Goal: Task Accomplishment & Management: Complete application form

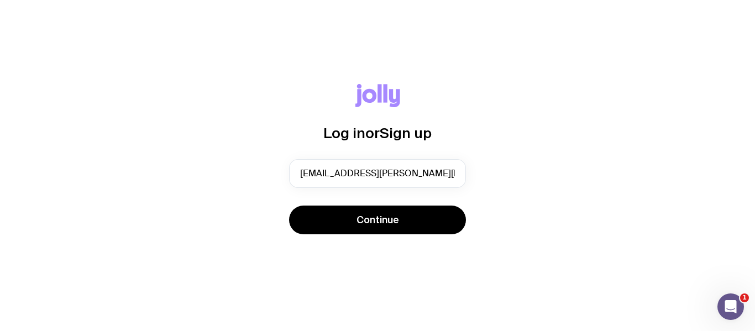
type input "[EMAIL_ADDRESS][PERSON_NAME][PERSON_NAME][DOMAIN_NAME]"
click at [289, 206] on button "Continue" at bounding box center [377, 220] width 177 height 29
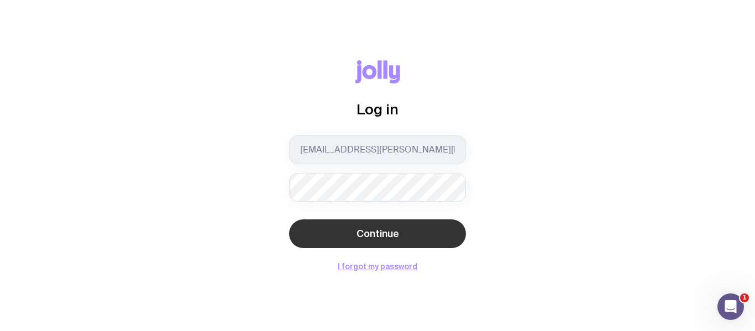
click at [378, 235] on span "Continue" at bounding box center [378, 233] width 43 height 13
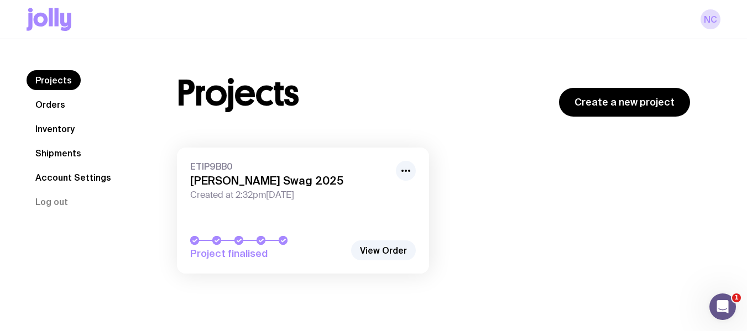
click at [378, 235] on link "ETIP9BB0 [PERSON_NAME] Swag 2025 Created at 2:32pm[DATE] Project finalised" at bounding box center [303, 211] width 252 height 126
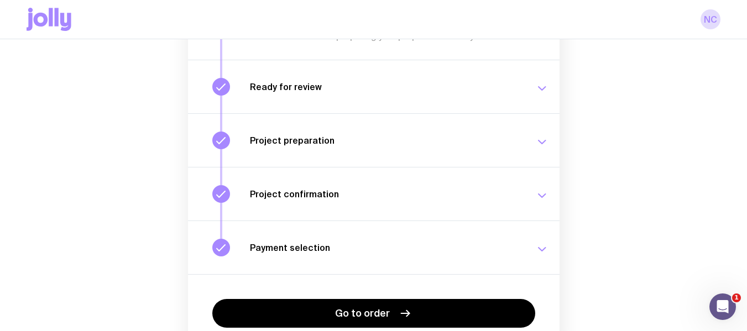
scroll to position [198, 0]
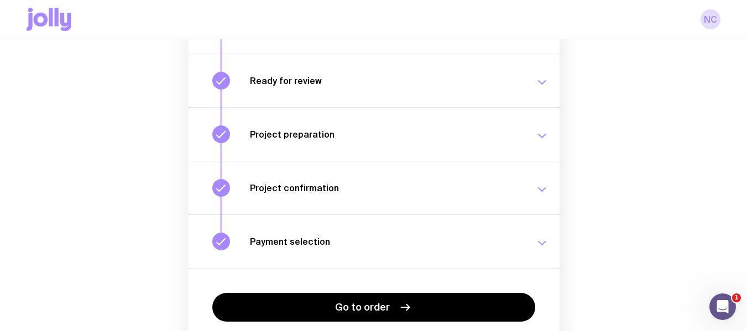
click at [44, 23] on icon at bounding box center [41, 20] width 14 height 14
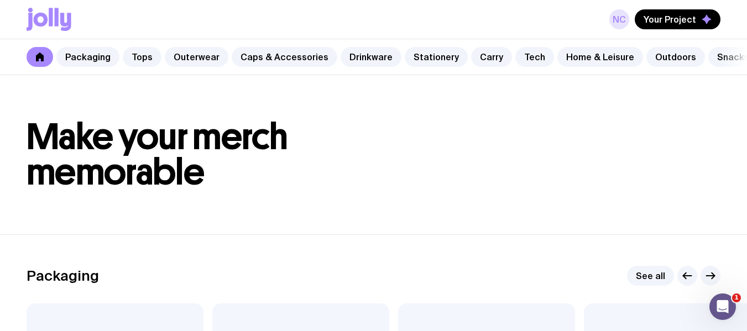
click at [624, 20] on link "NC" at bounding box center [619, 19] width 20 height 20
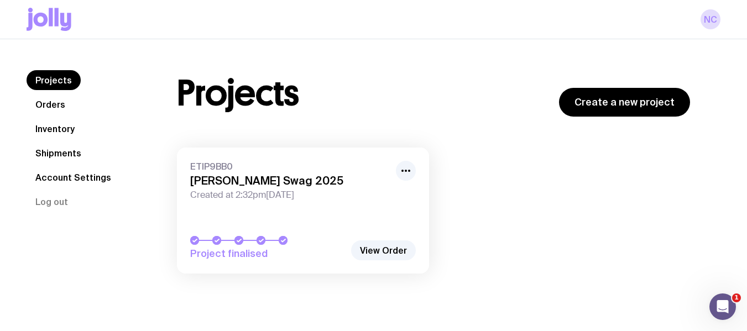
click at [54, 129] on link "Inventory" at bounding box center [55, 129] width 57 height 20
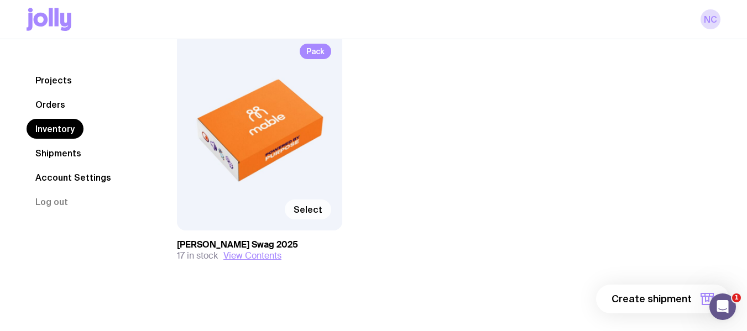
scroll to position [142, 0]
click at [305, 208] on span "Select" at bounding box center [308, 208] width 29 height 11
click at [0, 0] on input "Select" at bounding box center [0, 0] width 0 height 0
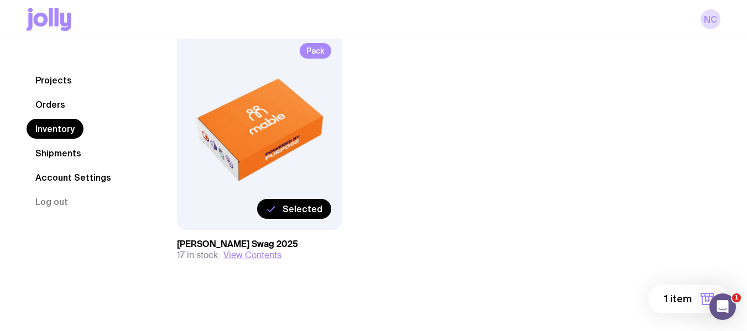
click at [693, 299] on button "1 item" at bounding box center [688, 299] width 81 height 29
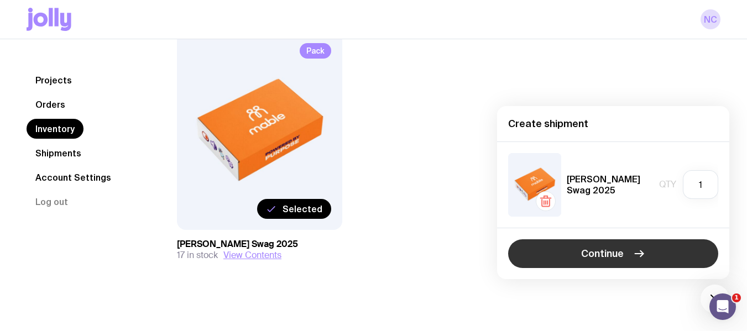
click at [606, 249] on span "Continue" at bounding box center [602, 253] width 43 height 13
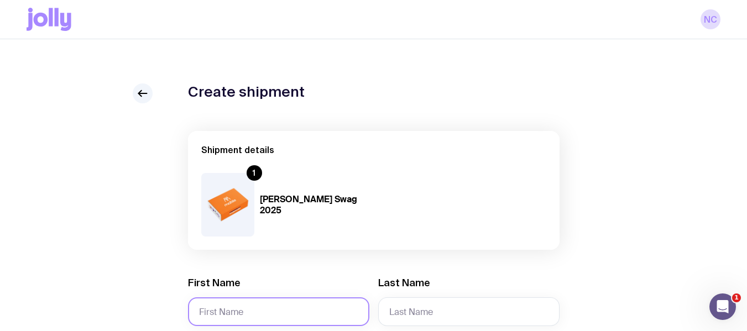
click at [266, 313] on input "First Name" at bounding box center [278, 311] width 181 height 29
paste input "[PERSON_NAME]"
click at [265, 312] on input "[PERSON_NAME]" at bounding box center [278, 311] width 181 height 29
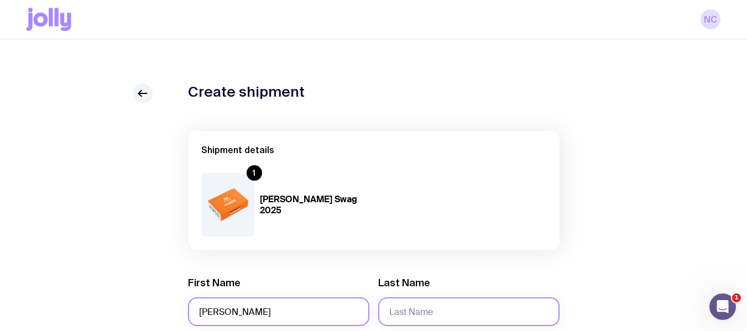
type input "[PERSON_NAME]"
click at [419, 323] on input "Last Name" at bounding box center [468, 311] width 181 height 29
paste input "[PERSON_NAME]"
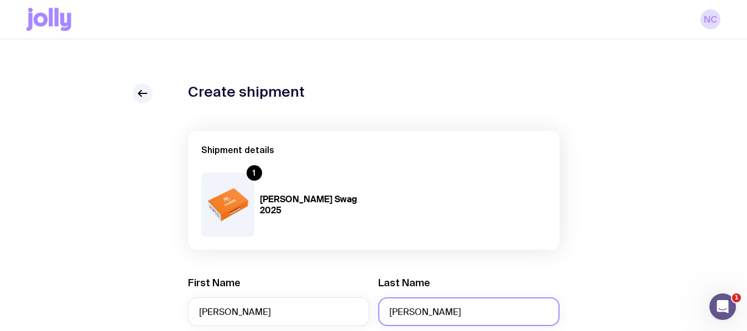
click at [416, 321] on input "[PERSON_NAME]" at bounding box center [468, 311] width 181 height 29
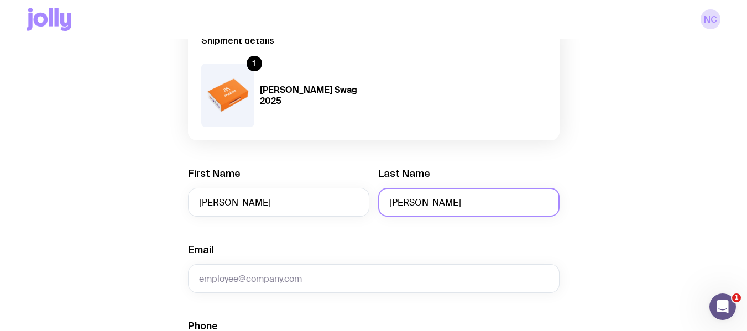
scroll to position [110, 0]
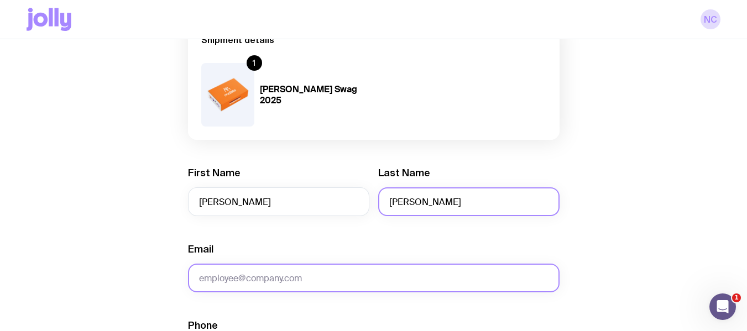
type input "[PERSON_NAME]"
click at [231, 274] on input "Email" at bounding box center [373, 278] width 371 height 29
paste input "[EMAIL_ADDRESS][DOMAIN_NAME]"
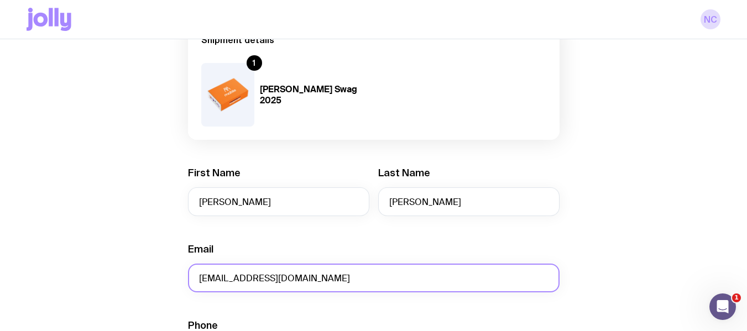
type input "[EMAIL_ADDRESS][DOMAIN_NAME]"
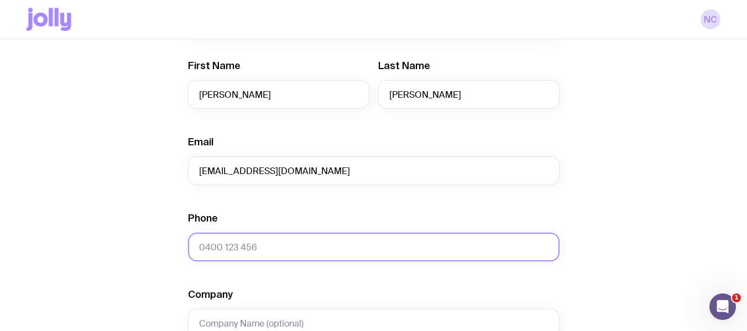
click at [276, 253] on input "Phone" at bounding box center [373, 247] width 371 height 29
paste input "0406 672 544"
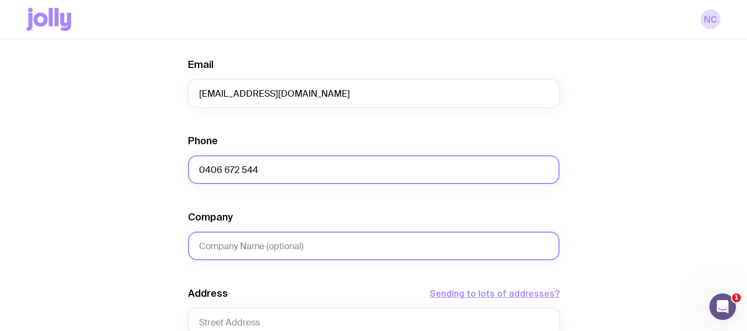
type input "0406 672 544"
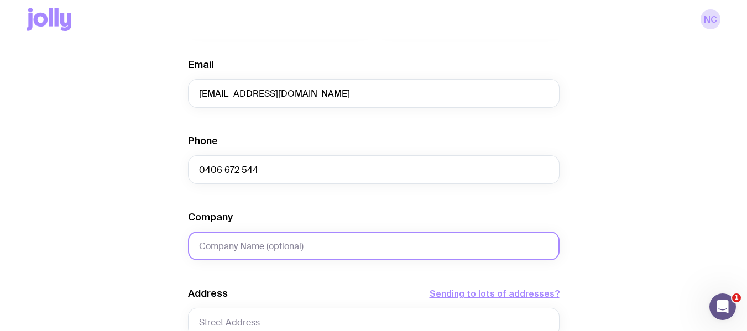
click at [253, 242] on input "Company" at bounding box center [373, 246] width 371 height 29
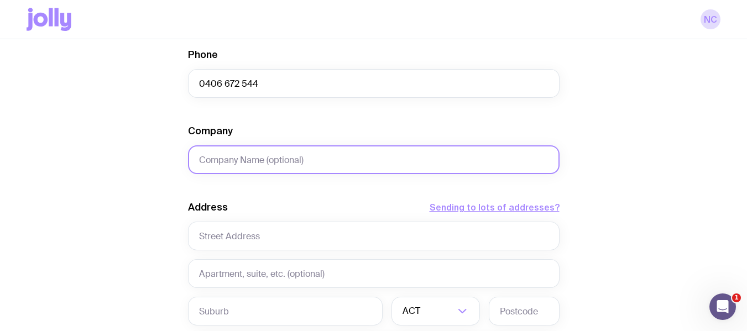
scroll to position [381, 0]
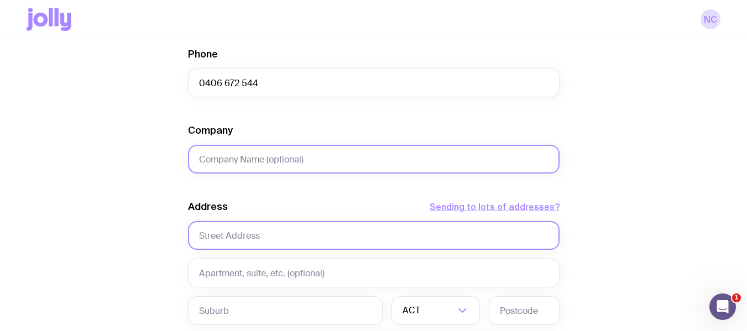
click at [253, 242] on input "text" at bounding box center [373, 235] width 371 height 29
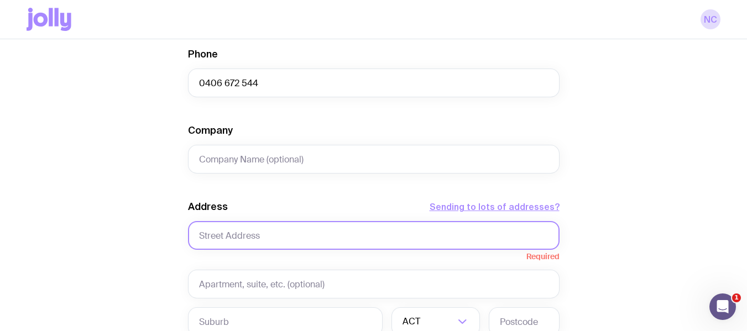
paste input "[STREET_ADDRESS]"
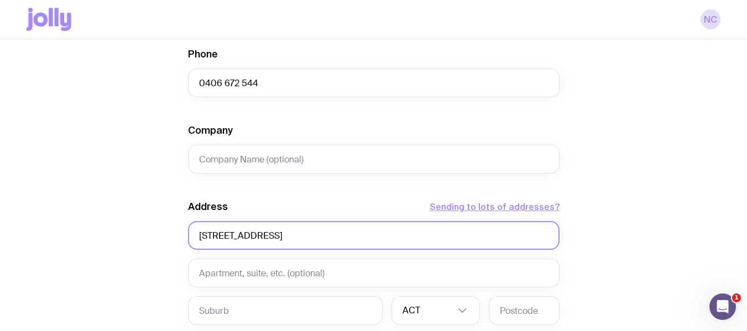
type input "[STREET_ADDRESS]"
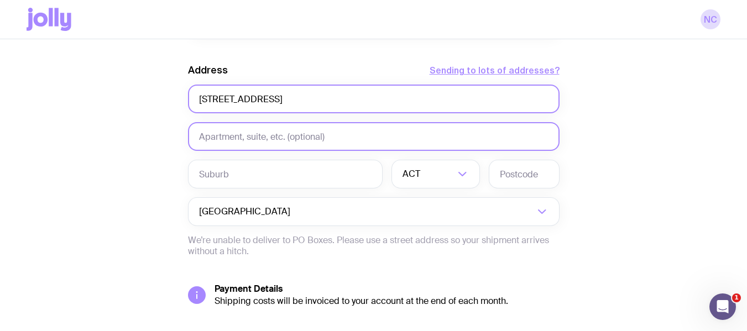
scroll to position [519, 0]
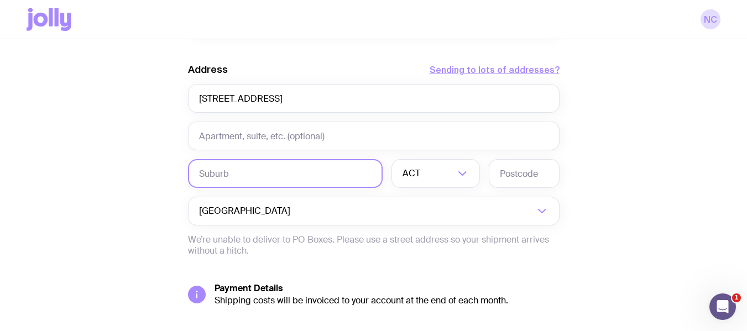
click at [270, 175] on input "text" at bounding box center [285, 173] width 195 height 29
type input "[PERSON_NAME] Why"
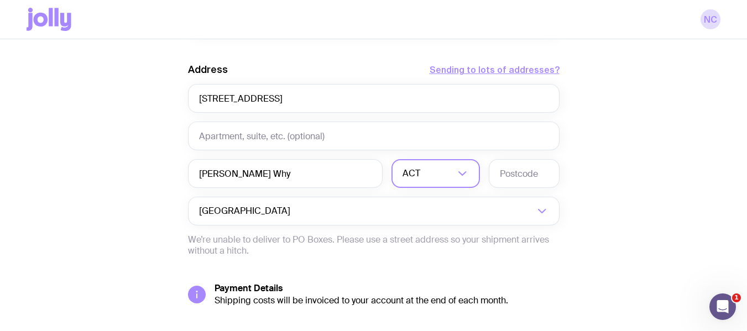
click at [421, 173] on div "ACT" at bounding box center [423, 173] width 64 height 29
click at [411, 235] on li "[GEOGRAPHIC_DATA]" at bounding box center [435, 231] width 87 height 24
click at [502, 183] on input "text" at bounding box center [524, 173] width 71 height 29
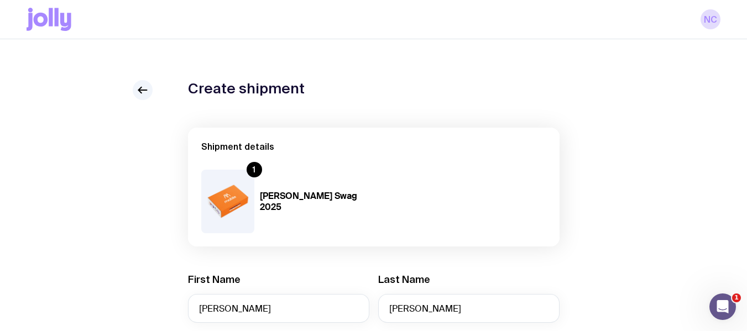
scroll to position [0, 0]
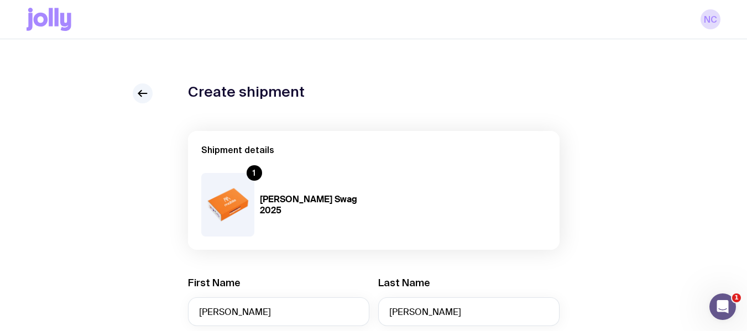
type input "2099"
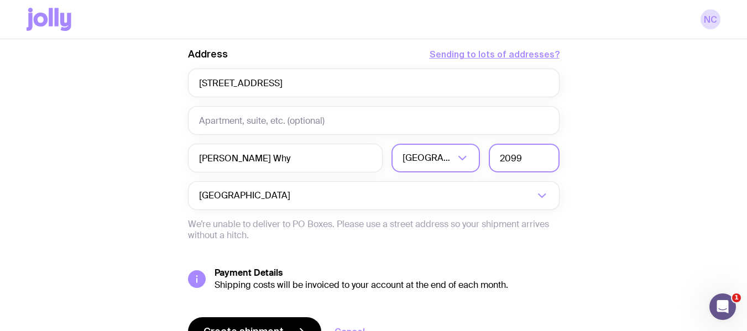
scroll to position [593, 0]
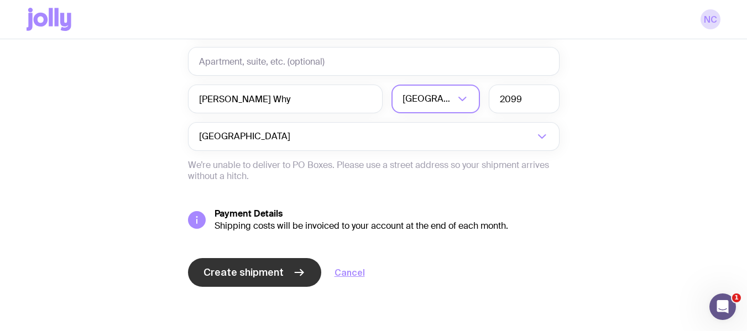
click at [263, 275] on span "Create shipment" at bounding box center [243, 272] width 80 height 13
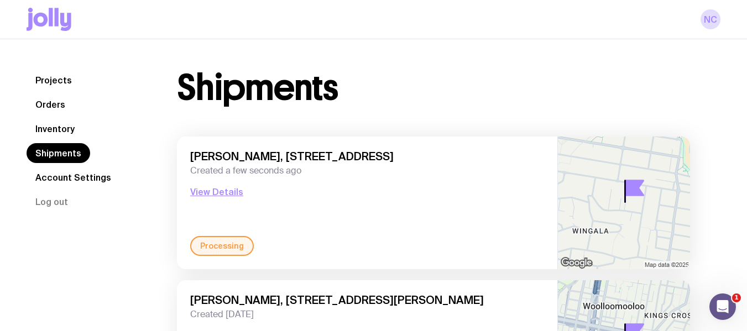
click at [51, 128] on link "Inventory" at bounding box center [55, 129] width 57 height 20
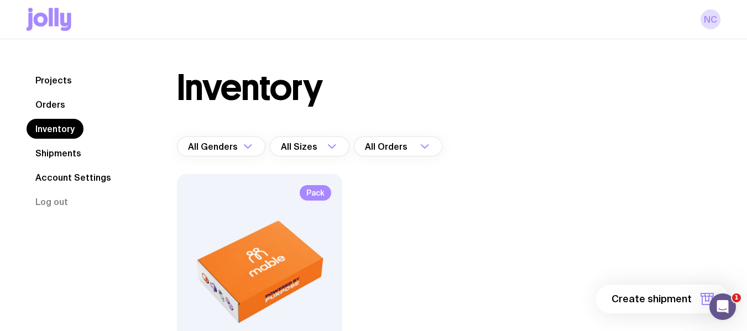
scroll to position [147, 0]
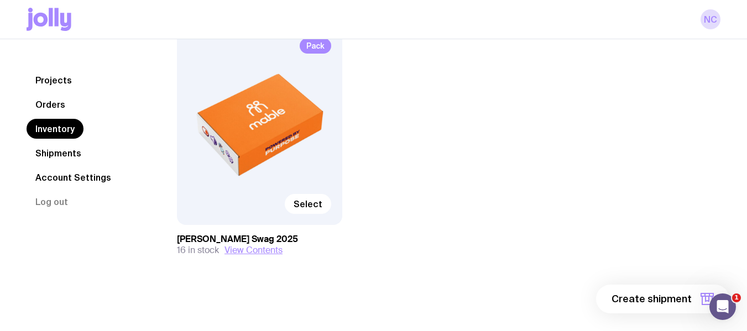
click at [297, 217] on div "Pack Select" at bounding box center [259, 126] width 165 height 198
click at [318, 211] on label "Select" at bounding box center [308, 204] width 46 height 20
click at [0, 0] on input "Select" at bounding box center [0, 0] width 0 height 0
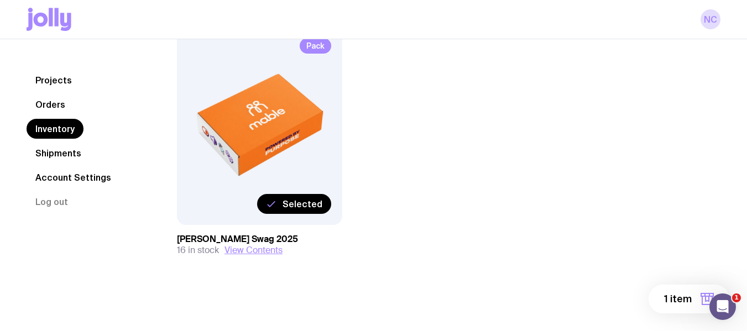
click at [685, 301] on span "1 item" at bounding box center [678, 298] width 28 height 13
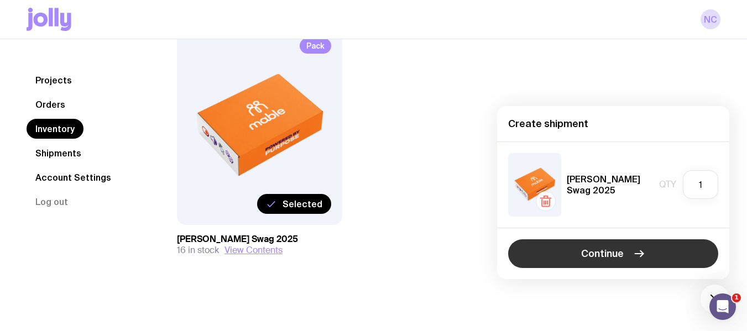
click at [606, 249] on span "Continue" at bounding box center [602, 253] width 43 height 13
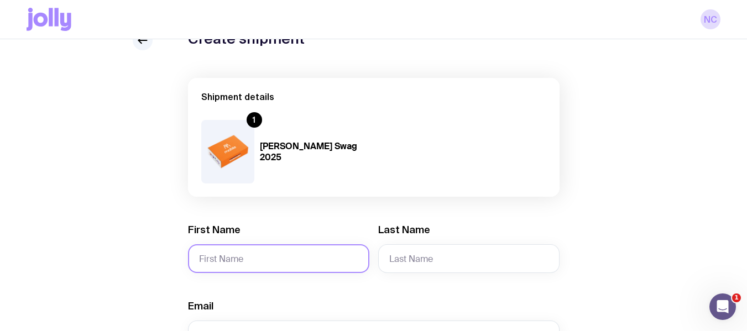
scroll to position [54, 0]
click at [239, 265] on input "First Name" at bounding box center [278, 258] width 181 height 29
paste input "[PERSON_NAME]"
click at [243, 256] on input "[PERSON_NAME]" at bounding box center [278, 258] width 181 height 29
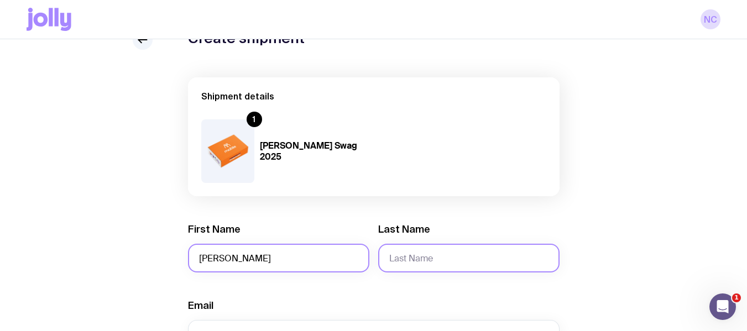
type input "[PERSON_NAME]"
click at [396, 252] on input "Last Name" at bounding box center [468, 258] width 181 height 29
paste input "[PERSON_NAME]"
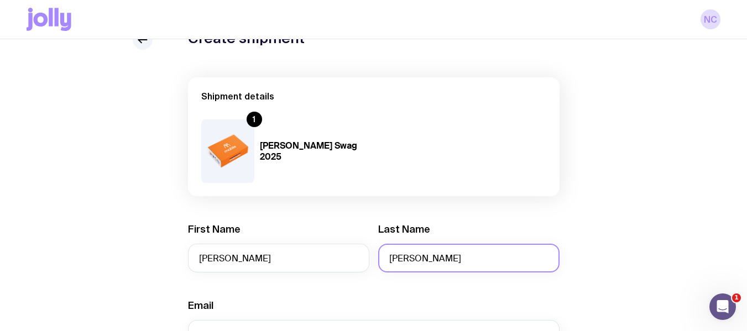
click at [396, 252] on input "[PERSON_NAME]" at bounding box center [468, 258] width 181 height 29
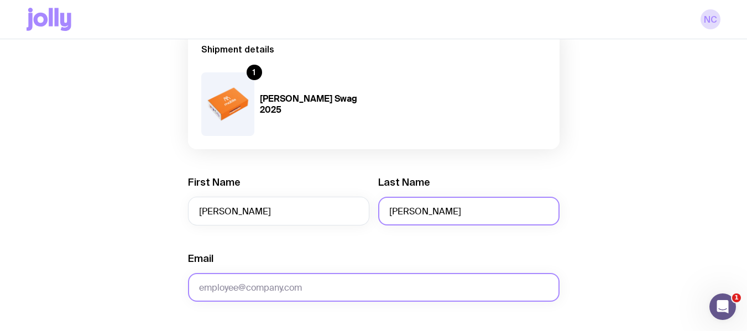
type input "[PERSON_NAME]"
click at [318, 276] on input "Email" at bounding box center [373, 287] width 371 height 29
paste input "[EMAIL_ADDRESS][DOMAIN_NAME]"
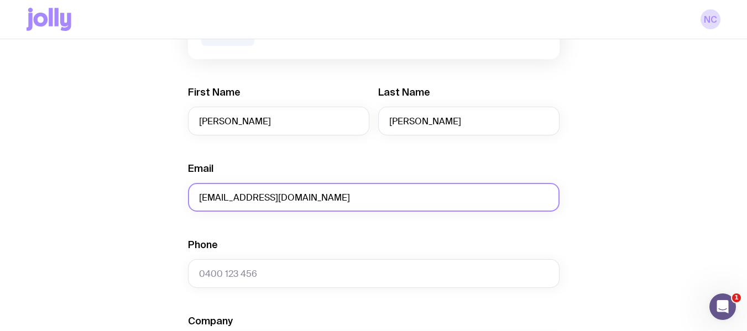
scroll to position [192, 0]
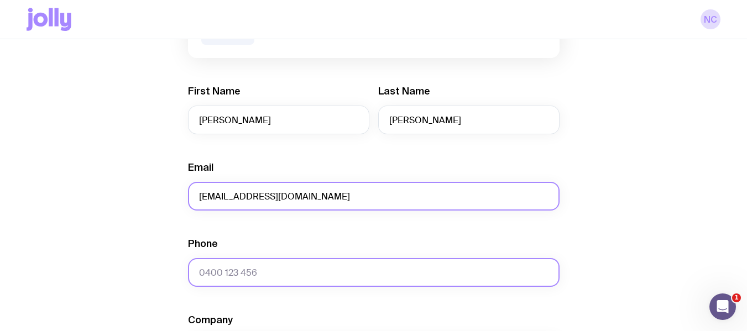
type input "[EMAIL_ADDRESS][DOMAIN_NAME]"
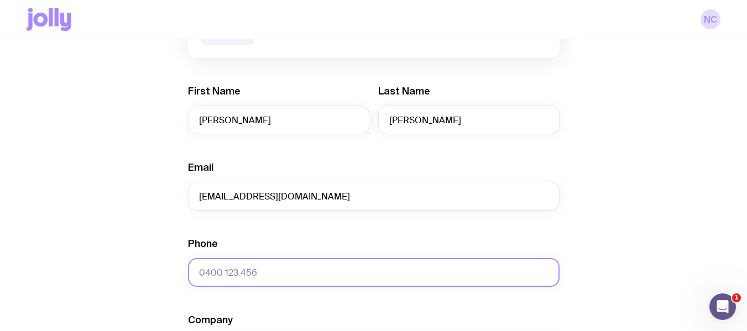
click at [238, 267] on input "Phone" at bounding box center [373, 272] width 371 height 29
paste input "0456 419 182"
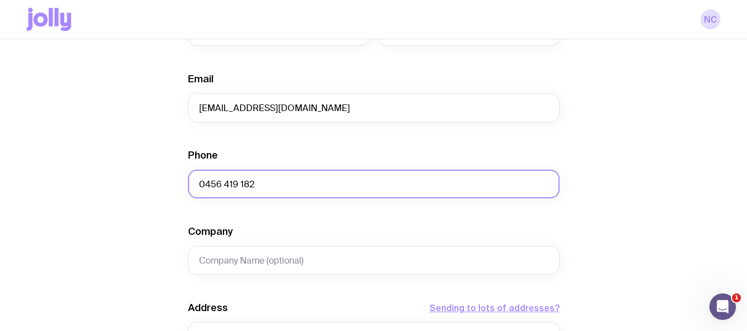
scroll to position [281, 0]
type input "0456 419 182"
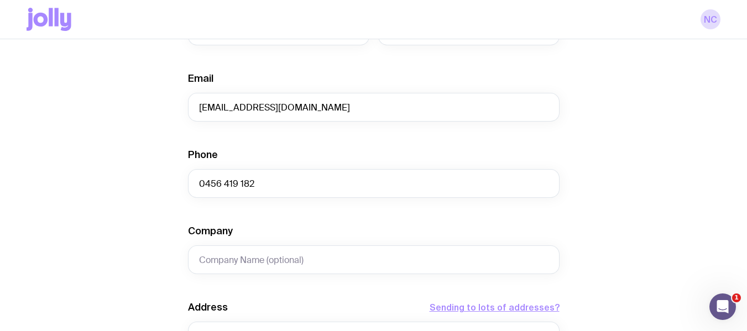
click at [302, 277] on form "Shipment details 1 [PERSON_NAME] Swag 2025 First Name [PERSON_NAME] Last Name […" at bounding box center [373, 224] width 371 height 749
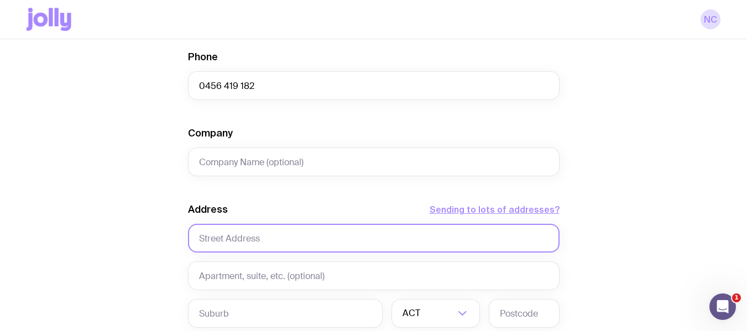
click at [269, 239] on input "text" at bounding box center [373, 238] width 371 height 29
paste input "[STREET_ADDRESS], 2022, [GEOGRAPHIC_DATA]"
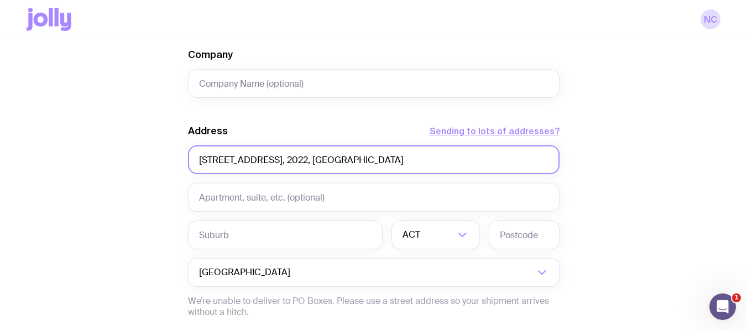
scroll to position [460, 0]
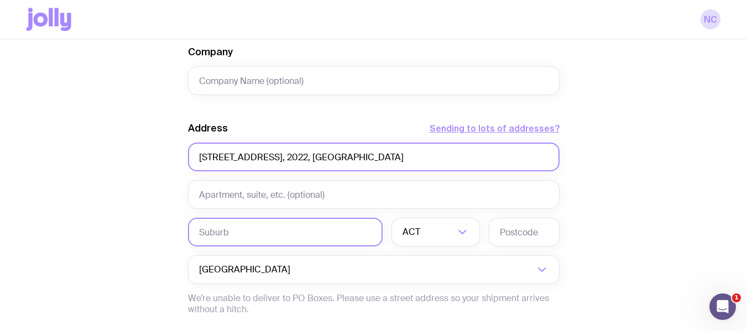
type input "[STREET_ADDRESS], 2022, [GEOGRAPHIC_DATA]"
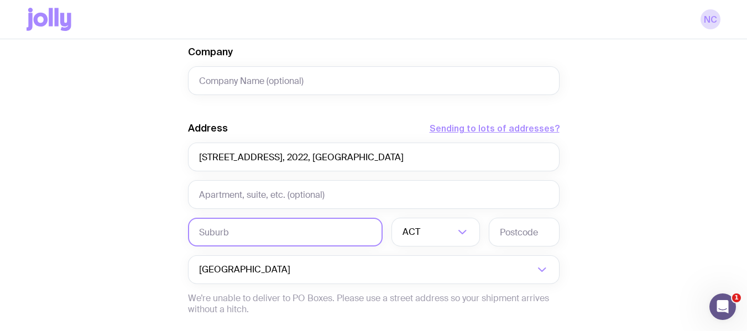
click at [226, 231] on input "text" at bounding box center [285, 232] width 195 height 29
type input "[GEOGRAPHIC_DATA]"
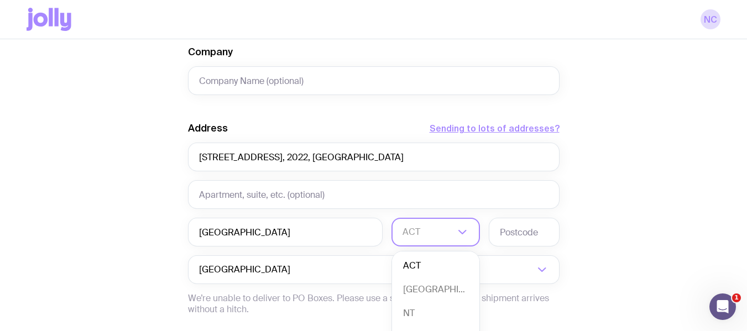
click at [412, 236] on div "ACT" at bounding box center [423, 232] width 64 height 29
click at [416, 290] on li "[GEOGRAPHIC_DATA]" at bounding box center [435, 290] width 87 height 24
click at [522, 228] on input "text" at bounding box center [524, 232] width 71 height 29
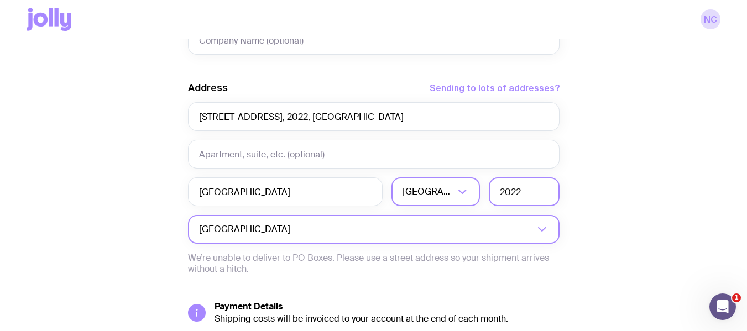
scroll to position [593, 0]
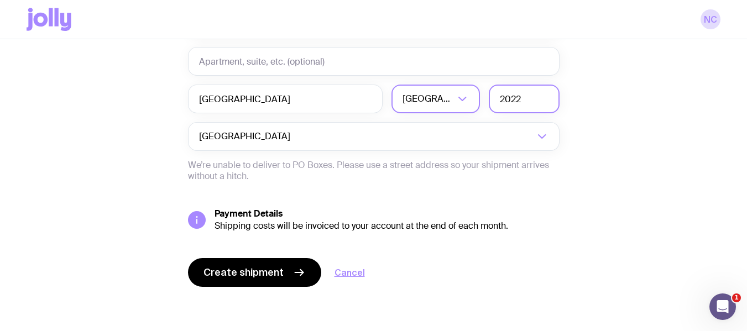
type input "2022"
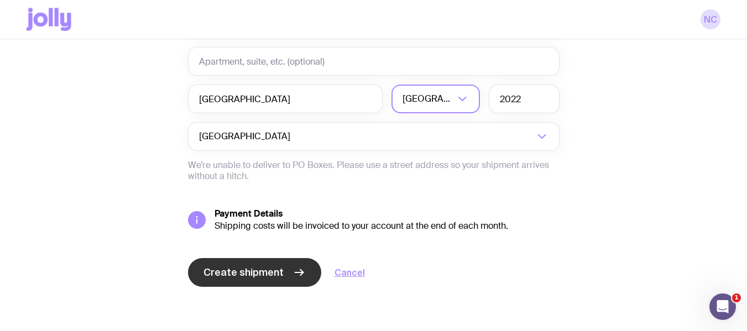
click at [264, 270] on span "Create shipment" at bounding box center [243, 272] width 80 height 13
